Goal: Book appointment/travel/reservation

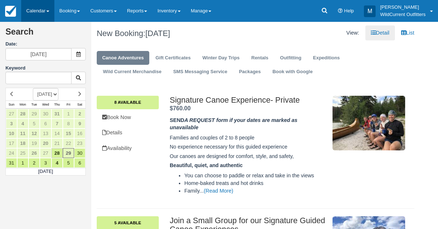
click at [34, 17] on link "Calendar" at bounding box center [37, 11] width 33 height 22
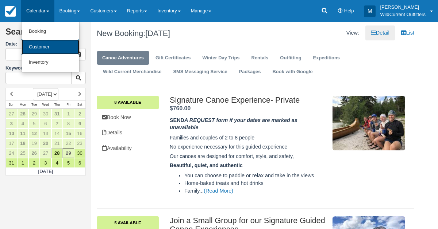
click at [35, 45] on link "Customer" at bounding box center [51, 47] width 58 height 16
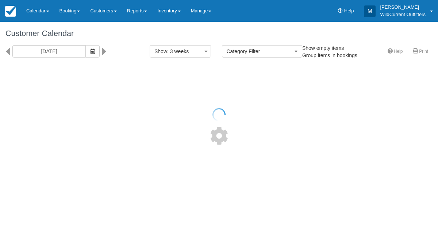
select select
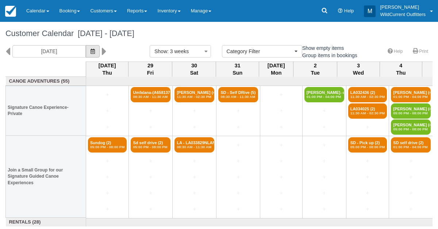
click at [95, 50] on icon "button" at bounding box center [92, 51] width 4 height 5
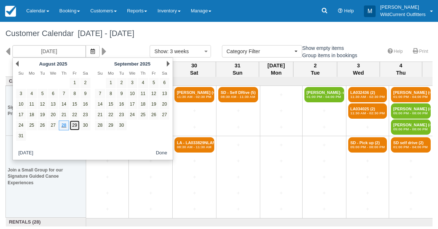
click at [74, 127] on link "29" at bounding box center [75, 126] width 10 height 10
type input "[DATE]"
